Goal: Find specific page/section: Find specific page/section

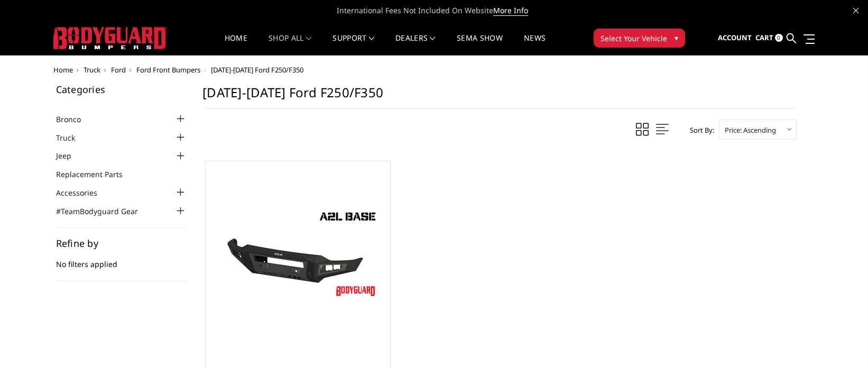
click at [177, 135] on div at bounding box center [180, 137] width 13 height 13
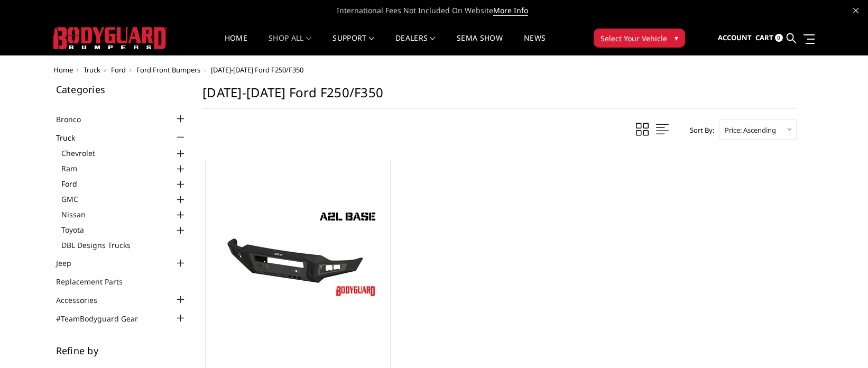
click at [84, 186] on link "Ford" at bounding box center [124, 183] width 126 height 11
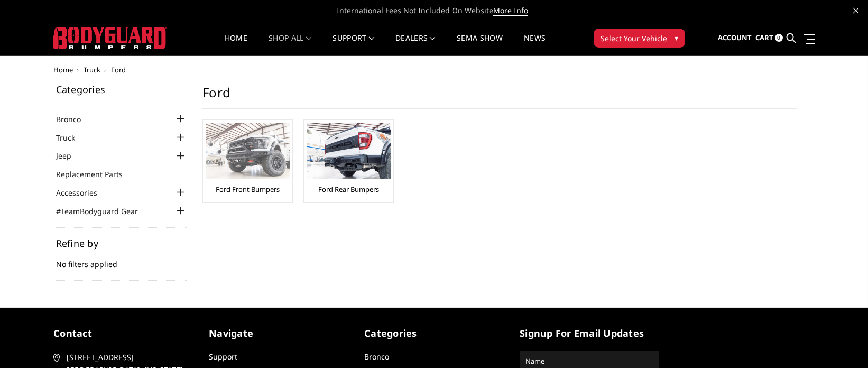
click at [255, 192] on link "Ford Front Bumpers" at bounding box center [248, 190] width 64 height 10
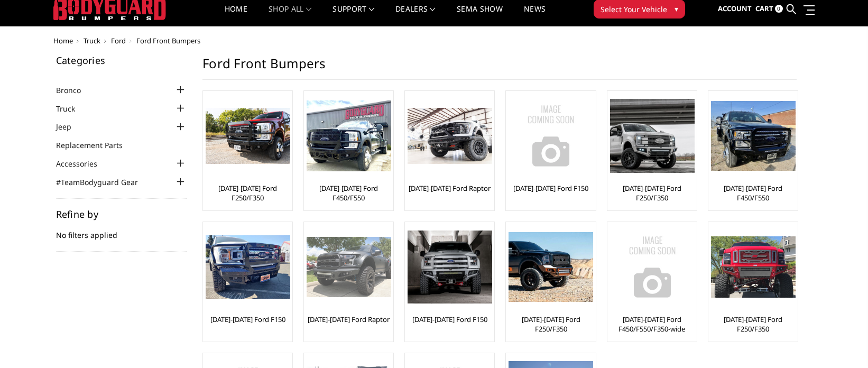
scroll to position [53, 0]
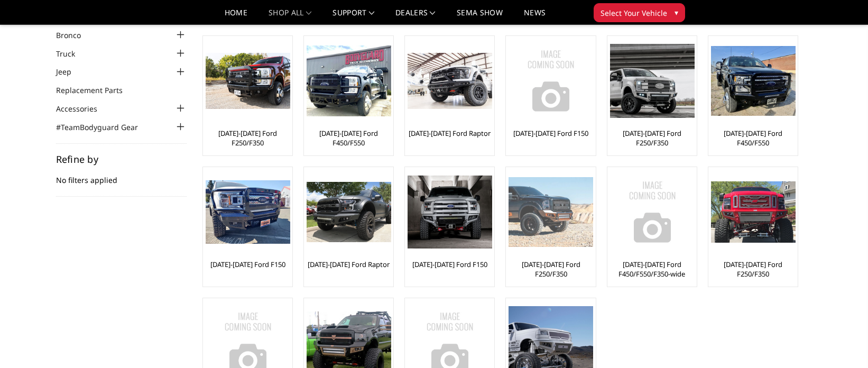
click at [518, 232] on img at bounding box center [551, 212] width 85 height 70
